Goal: Obtain resource: Obtain resource

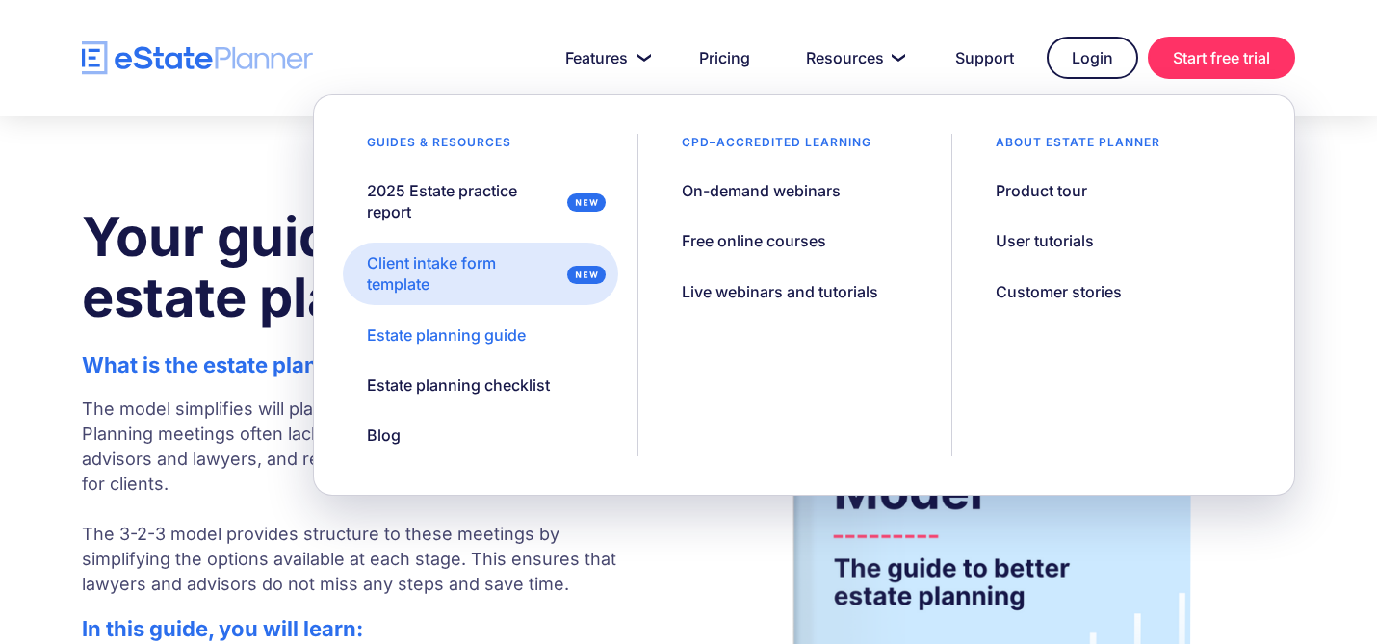
click at [427, 263] on div "Client intake form template" at bounding box center [463, 273] width 193 height 43
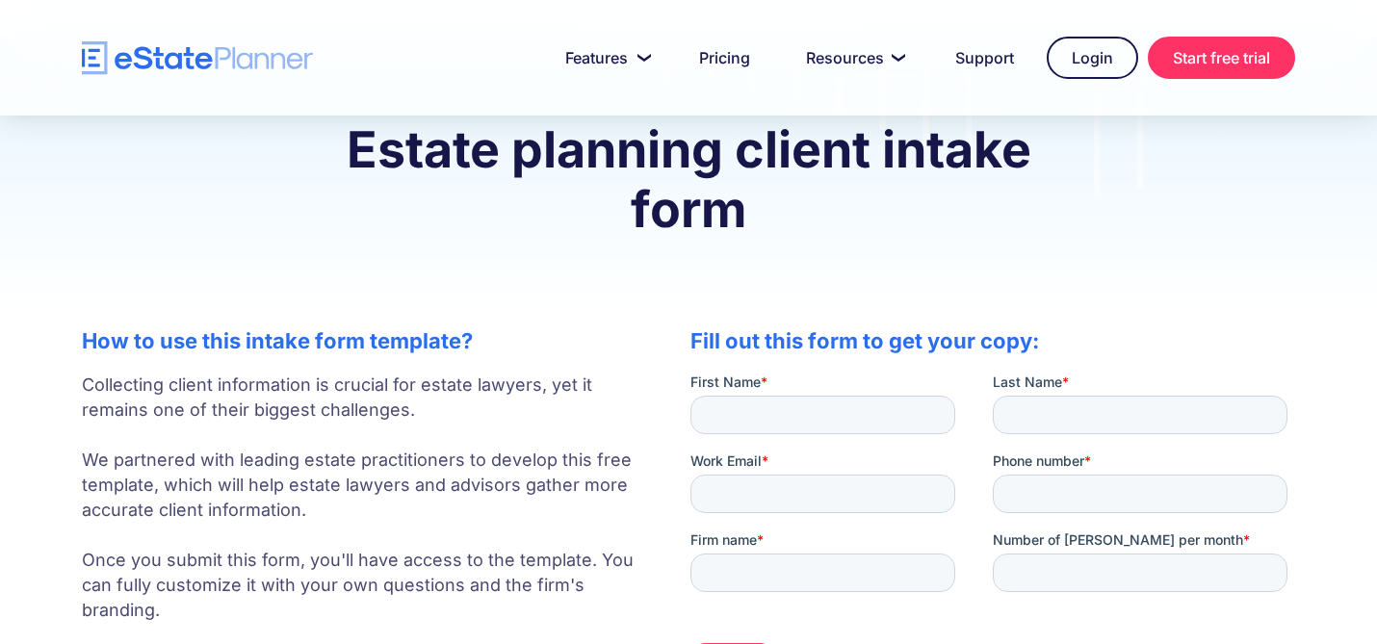
scroll to position [76, 0]
